Goal: Task Accomplishment & Management: Complete application form

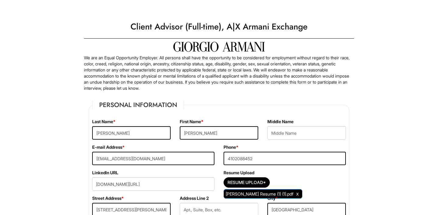
select select "NY"
select select "[GEOGRAPHIC_DATA]"
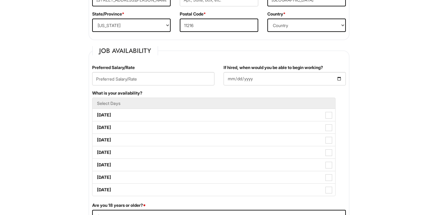
scroll to position [210, 0]
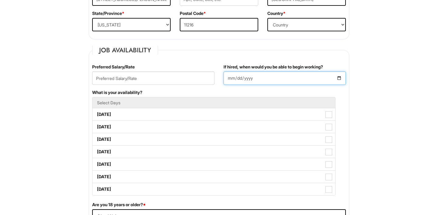
click at [249, 78] on input "If hired, when would you be able to begin working?" at bounding box center [284, 77] width 122 height 13
click at [240, 81] on input "If hired, when would you be able to begin working?" at bounding box center [284, 77] width 122 height 13
click at [234, 75] on input "If hired, when would you be able to begin working?" at bounding box center [284, 77] width 122 height 13
type input "[DATE]"
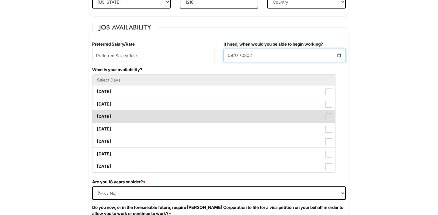
scroll to position [240, 0]
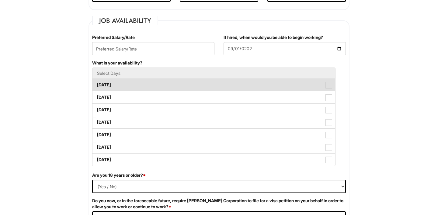
click at [326, 86] on span at bounding box center [328, 85] width 7 height 7
click at [96, 84] on Available_Monday "[DATE]" at bounding box center [94, 82] width 4 height 4
checkbox Available_Monday "true"
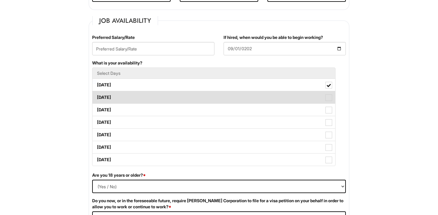
click at [328, 99] on span at bounding box center [328, 97] width 7 height 7
click at [96, 96] on Available_Tuesday "[DATE]" at bounding box center [94, 94] width 4 height 4
checkbox Available_Tuesday "true"
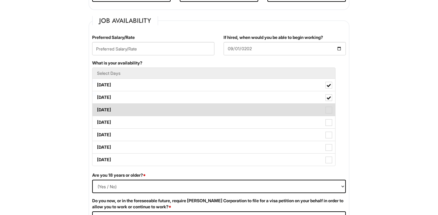
click at [329, 115] on label "[DATE]" at bounding box center [213, 110] width 243 height 12
click at [96, 109] on Available_Wednesday "[DATE]" at bounding box center [94, 107] width 4 height 4
checkbox Available_Wednesday "true"
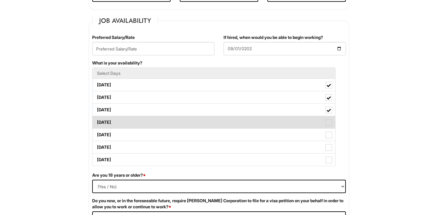
click at [329, 121] on span at bounding box center [328, 122] width 7 height 7
click at [96, 121] on Available_Thursday "[DATE]" at bounding box center [94, 119] width 4 height 4
checkbox Available_Thursday "true"
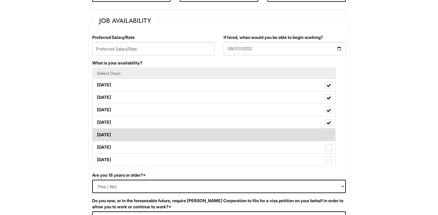
click at [329, 134] on span at bounding box center [328, 135] width 7 height 7
click at [96, 134] on Available_Friday "[DATE]" at bounding box center [94, 132] width 4 height 4
checkbox Available_Friday "true"
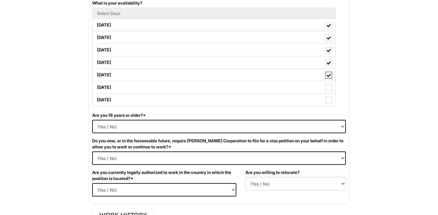
scroll to position [301, 0]
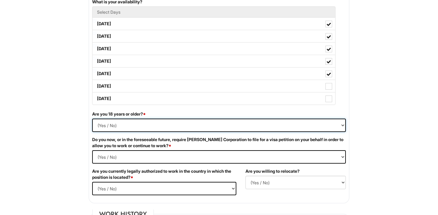
click at [188, 126] on select "(Yes / No) Yes No" at bounding box center [218, 125] width 253 height 13
select select "Yes"
click at [172, 157] on Required "(Yes / No) Yes No" at bounding box center [218, 156] width 253 height 13
select Required "No"
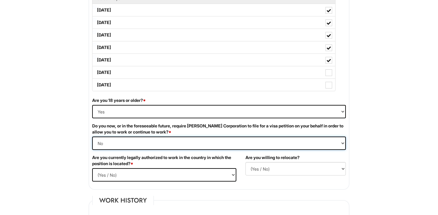
scroll to position [329, 0]
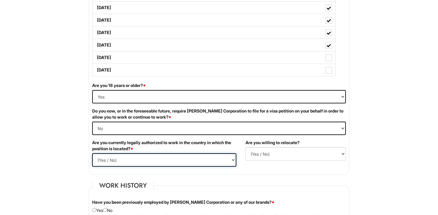
click at [169, 159] on select "(Yes / No) Yes No" at bounding box center [164, 159] width 144 height 13
select select "Yes"
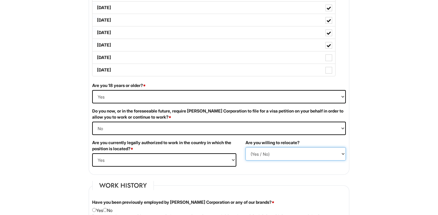
click at [277, 158] on select "(Yes / No) No Yes" at bounding box center [295, 153] width 100 height 13
select select "Y"
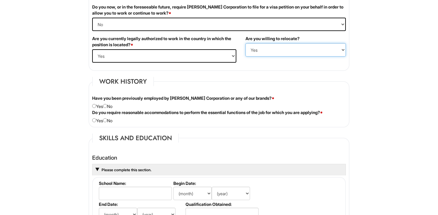
scroll to position [434, 0]
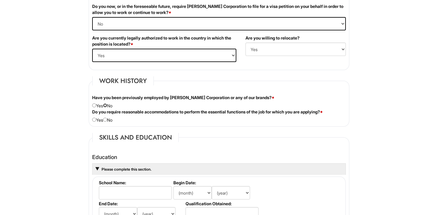
click at [107, 105] on input "radio" at bounding box center [105, 105] width 4 height 4
radio input "true"
click at [108, 117] on div "Do you require reasonable accommodations to perform the essential functions of …" at bounding box center [219, 116] width 263 height 14
click at [107, 121] on input "radio" at bounding box center [105, 120] width 4 height 4
radio input "true"
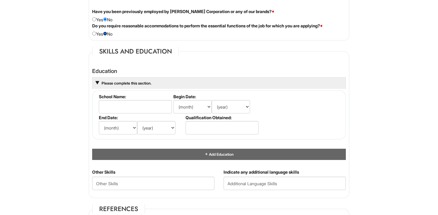
scroll to position [529, 0]
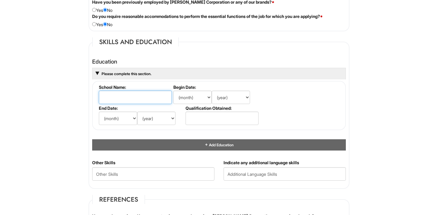
click at [134, 98] on input "text" at bounding box center [135, 97] width 73 height 13
type input "[GEOGRAPHIC_DATA]"
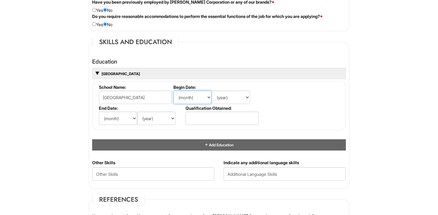
click at [198, 98] on select "(month) Jan Feb Mar Apr May Jun [DATE] Aug Sep Oct Nov Dec" at bounding box center [192, 97] width 38 height 13
select select "8"
click at [234, 96] on select "(year) 2029 2028 2027 2026 2025 2024 2023 2022 2021 2020 2019 2018 2017 2016 20…" at bounding box center [231, 97] width 38 height 13
select select "2020"
click at [116, 119] on select "(month) Jan Feb Mar Apr May Jun [DATE] Aug Sep Oct Nov Dec" at bounding box center [118, 118] width 38 height 13
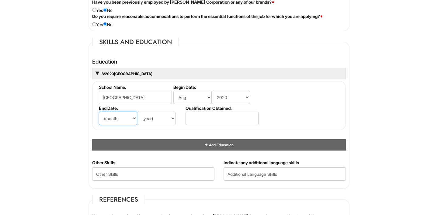
select select "5"
click at [166, 117] on select "(year) 2029 2028 2027 2026 2025 2024 2023 2022 2021 2020 2019 2018 2017 2016 20…" at bounding box center [156, 118] width 38 height 13
select select "2025"
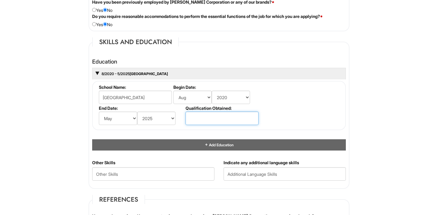
click at [215, 122] on input "text" at bounding box center [221, 118] width 73 height 13
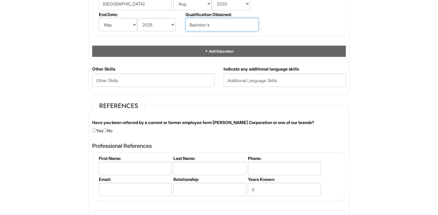
scroll to position [623, 0]
type input "Bachelor's"
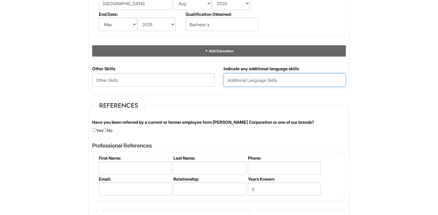
click at [268, 81] on input "text" at bounding box center [284, 79] width 122 height 13
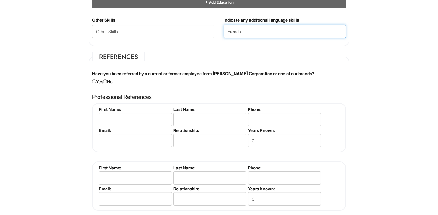
scroll to position [673, 0]
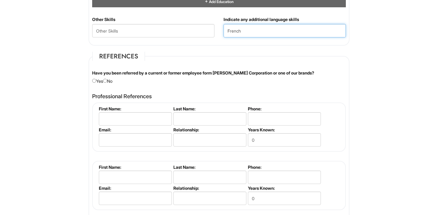
type input "French"
click at [107, 82] on input "radio" at bounding box center [105, 81] width 4 height 4
radio input "true"
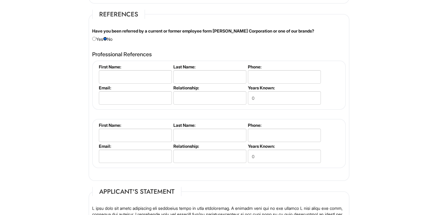
scroll to position [708, 0]
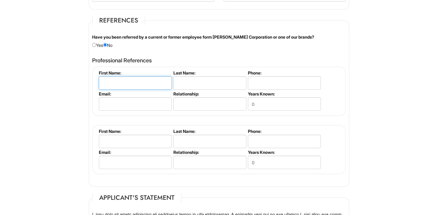
click at [122, 88] on input "text" at bounding box center [135, 82] width 73 height 13
type input "[PERSON_NAME]"
click at [203, 90] on li "Last Name:" at bounding box center [209, 80] width 74 height 21
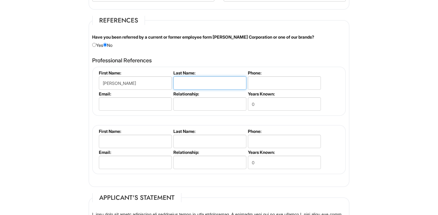
click at [200, 85] on input "text" at bounding box center [209, 82] width 73 height 13
type input "[PERSON_NAME]"
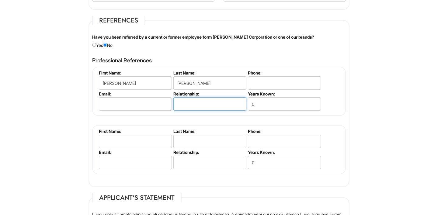
click at [203, 101] on input "text" at bounding box center [209, 103] width 73 height 13
type input "Boss"
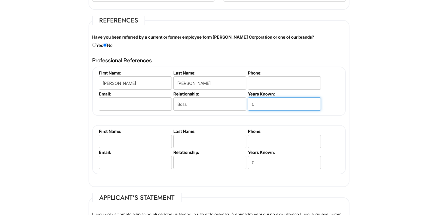
click at [261, 104] on input "0" at bounding box center [284, 103] width 73 height 13
type input "5"
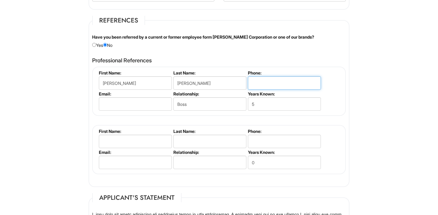
click at [272, 82] on input "tel" at bounding box center [284, 82] width 73 height 13
type input "2403157692"
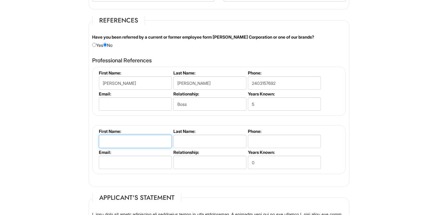
click at [113, 144] on input "text" at bounding box center [135, 141] width 73 height 13
type input "[PERSON_NAME]"
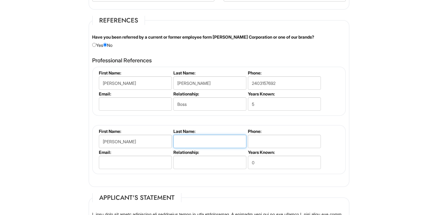
click at [181, 146] on input "text" at bounding box center [209, 141] width 73 height 13
type input "[PERSON_NAME]"
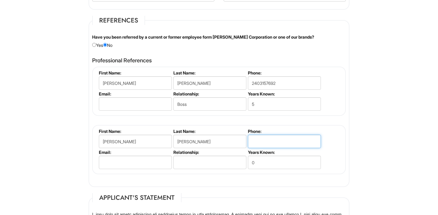
click at [284, 139] on input "tel" at bounding box center [284, 141] width 73 height 13
type input "4104227221"
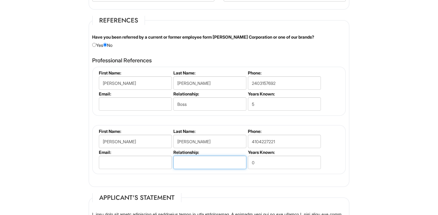
click at [179, 166] on input "text" at bounding box center [209, 162] width 73 height 13
type input "Advisor"
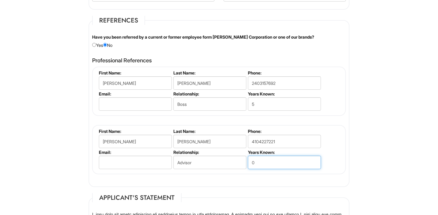
click at [289, 162] on input "0" at bounding box center [284, 162] width 73 height 13
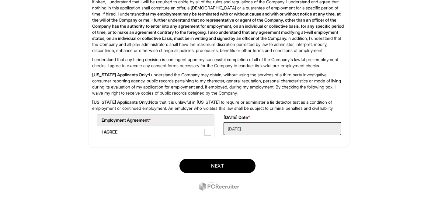
scroll to position [995, 0]
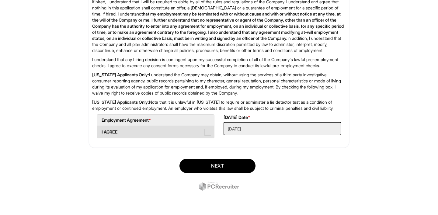
type input "5"
click at [208, 131] on span at bounding box center [207, 132] width 7 height 7
click at [101, 131] on AGREE "I AGREE" at bounding box center [99, 129] width 4 height 4
checkbox AGREE "true"
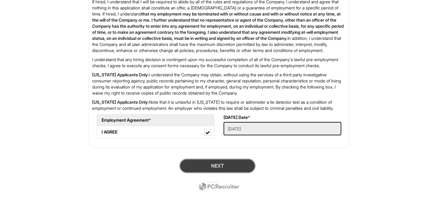
click at [206, 167] on button "Next" at bounding box center [217, 166] width 76 height 14
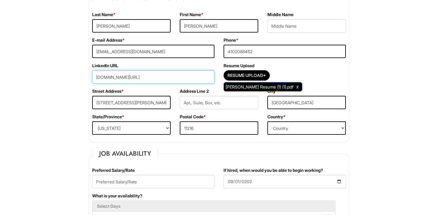
scroll to position [103, 0]
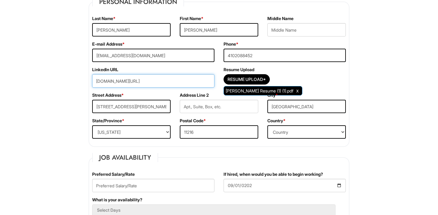
click at [157, 81] on input "[DOMAIN_NAME][URL]" at bounding box center [153, 80] width 122 height 13
click at [177, 82] on input "[DOMAIN_NAME][URL]" at bounding box center [153, 80] width 122 height 13
drag, startPoint x: 181, startPoint y: 80, endPoint x: 89, endPoint y: 80, distance: 92.4
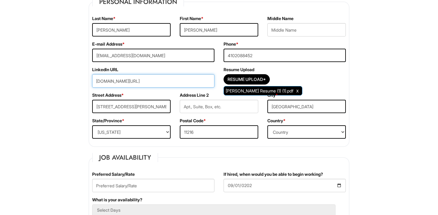
click at [89, 80] on div "LinkedIn URL [DOMAIN_NAME][URL]" at bounding box center [153, 80] width 131 height 26
click at [190, 82] on input "[DOMAIN_NAME][URL]" at bounding box center [153, 80] width 122 height 13
paste input "[DOMAIN_NAME][URL]"
click at [184, 81] on input "[DOMAIN_NAME][URL][PERSON_NAME][DOMAIN_NAME]" at bounding box center [153, 80] width 122 height 13
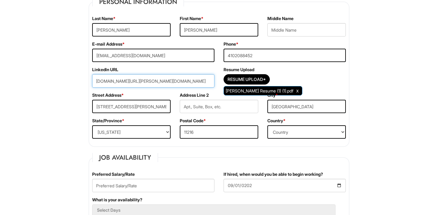
scroll to position [0, 0]
drag, startPoint x: 210, startPoint y: 83, endPoint x: 60, endPoint y: 85, distance: 149.9
drag, startPoint x: 202, startPoint y: 81, endPoint x: 99, endPoint y: 80, distance: 103.6
click at [99, 80] on input "[DOMAIN_NAME][URL][PERSON_NAME][DOMAIN_NAME]" at bounding box center [153, 80] width 122 height 13
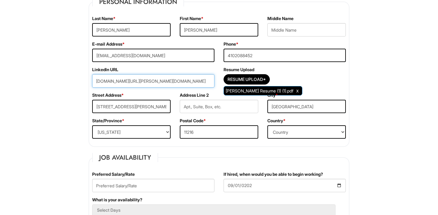
type input "wom/in/[PERSON_NAME]"
drag, startPoint x: 156, startPoint y: 81, endPoint x: 72, endPoint y: 81, distance: 83.6
paste input "[DOMAIN_NAME][URL]"
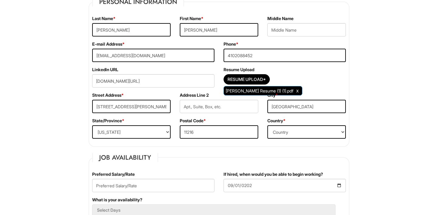
click at [175, 94] on div "Address Line 2" at bounding box center [219, 105] width 88 height 26
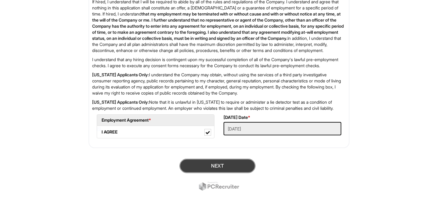
click at [210, 163] on button "Next" at bounding box center [217, 166] width 76 height 14
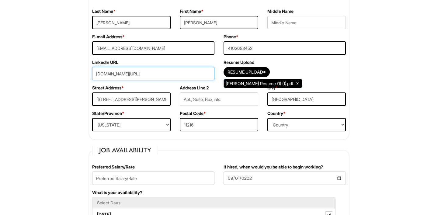
scroll to position [106, 0]
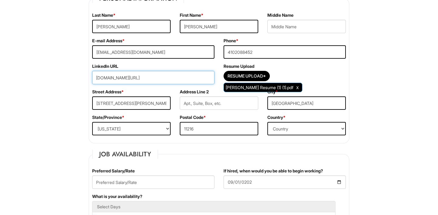
click at [104, 76] on input "[DOMAIN_NAME][URL]" at bounding box center [153, 77] width 122 height 13
drag, startPoint x: 107, startPoint y: 79, endPoint x: 76, endPoint y: 78, distance: 31.3
type input "[DOMAIN_NAME][URL]"
click at [212, 86] on div "LinkedIn URL [DOMAIN_NAME][URL]" at bounding box center [153, 76] width 131 height 26
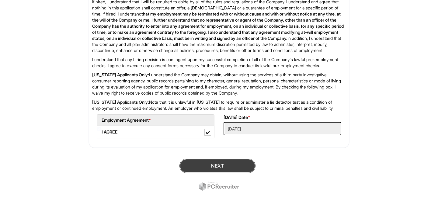
click at [208, 173] on button "Next" at bounding box center [217, 166] width 76 height 14
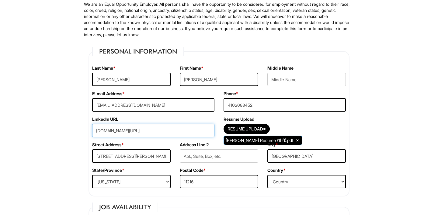
scroll to position [53, 0]
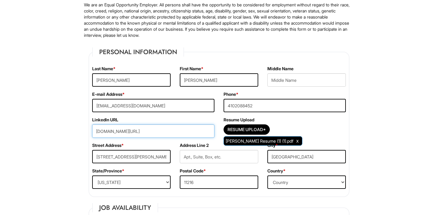
click at [167, 133] on input "[DOMAIN_NAME][URL]" at bounding box center [153, 130] width 122 height 13
drag, startPoint x: 171, startPoint y: 129, endPoint x: 60, endPoint y: 125, distance: 111.3
paste input "[DOMAIN_NAME][URL]"
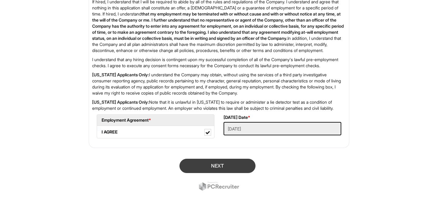
type input "[DOMAIN_NAME][URL]"
click at [212, 167] on button "Next" at bounding box center [217, 166] width 76 height 14
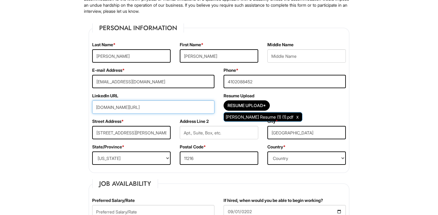
scroll to position [65, 0]
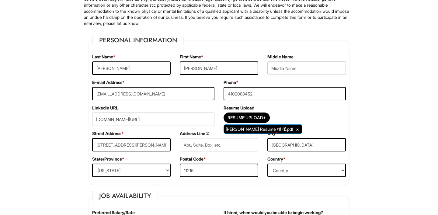
click at [157, 136] on div "Street Address * [STREET_ADDRESS][PERSON_NAME]" at bounding box center [132, 143] width 88 height 26
click at [111, 109] on label "LinkedIn URL" at bounding box center [105, 108] width 26 height 6
click at [101, 120] on input "[DOMAIN_NAME][URL]" at bounding box center [153, 118] width 122 height 13
click at [152, 120] on input "[DOMAIN_NAME][URL]" at bounding box center [153, 118] width 122 height 13
click at [172, 120] on input "[DOMAIN_NAME][URL]" at bounding box center [153, 118] width 122 height 13
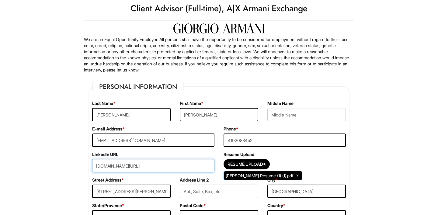
scroll to position [0, 0]
